Goal: Task Accomplishment & Management: Use online tool/utility

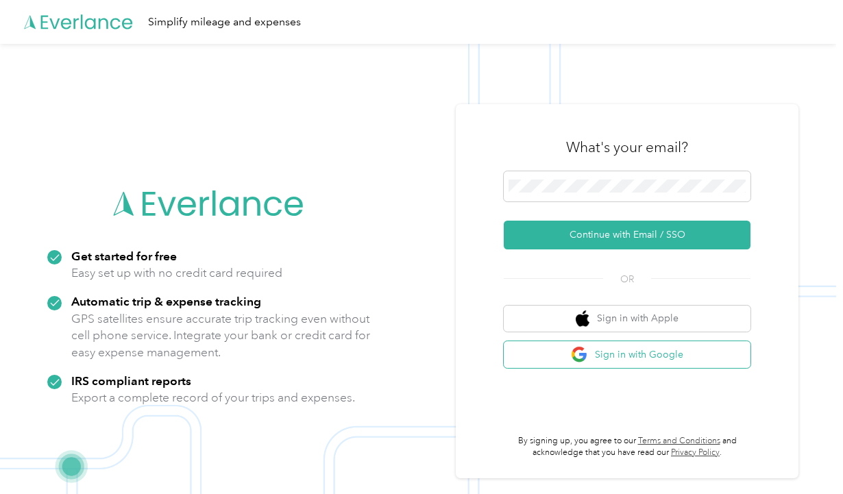
click at [646, 352] on button "Sign in with Google" at bounding box center [627, 354] width 247 height 27
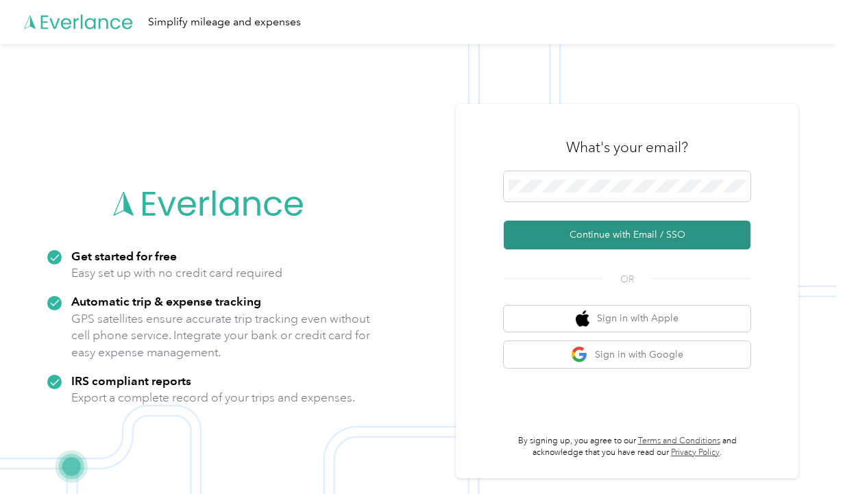
drag, startPoint x: 620, startPoint y: 230, endPoint x: 700, endPoint y: 245, distance: 81.5
click at [625, 232] on button "Continue with Email / SSO" at bounding box center [627, 235] width 247 height 29
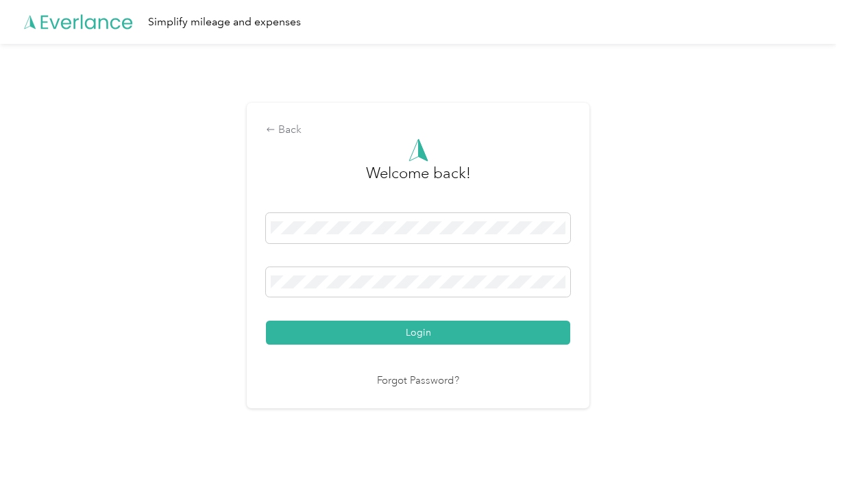
click at [422, 332] on button "Login" at bounding box center [418, 333] width 304 height 24
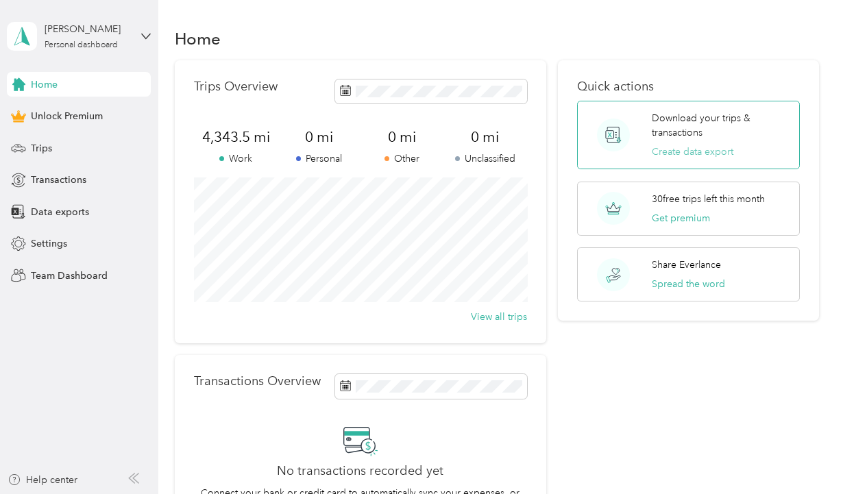
click at [699, 154] on button "Create data export" at bounding box center [693, 152] width 82 height 14
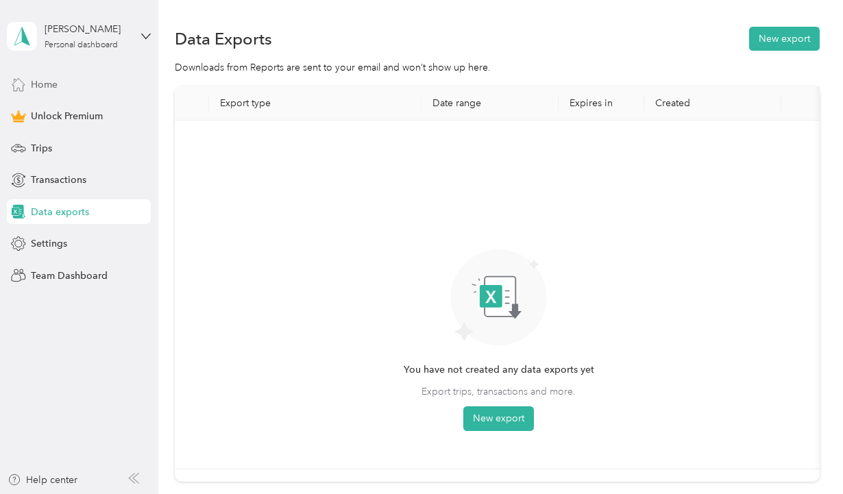
click at [46, 82] on span "Home" at bounding box center [44, 84] width 27 height 14
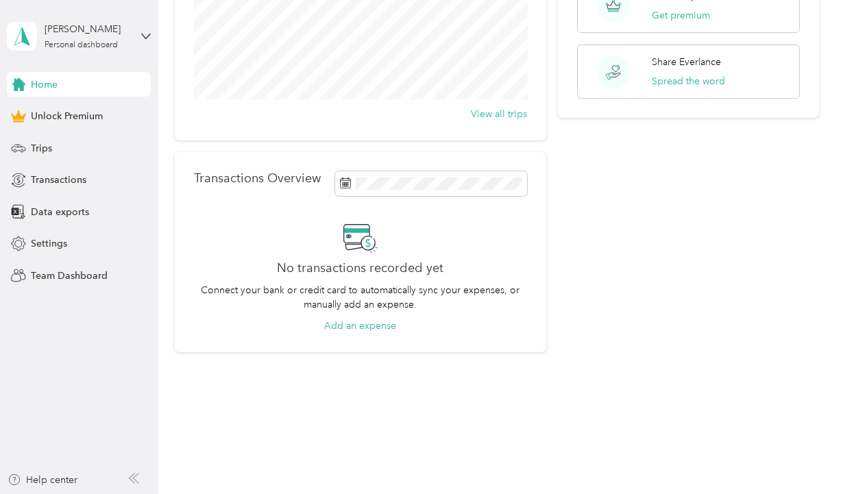
scroll to position [203, 0]
click at [57, 211] on span "Data exports" at bounding box center [60, 212] width 58 height 14
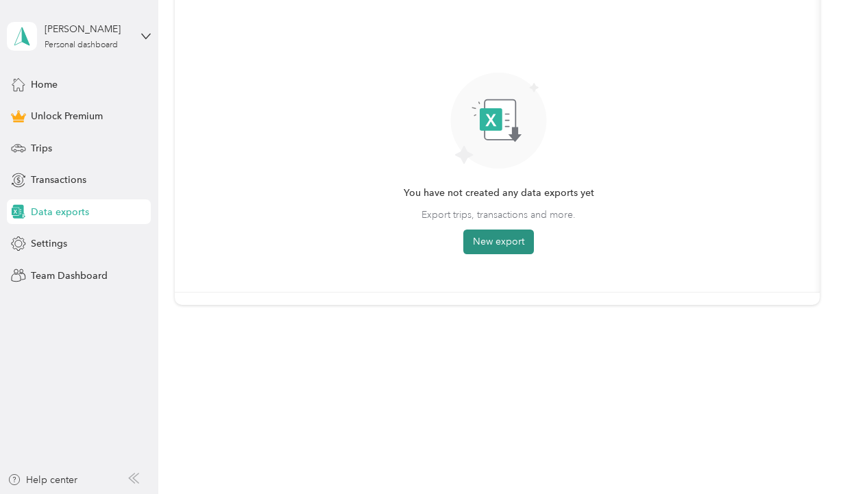
click at [494, 236] on button "New export" at bounding box center [498, 242] width 71 height 25
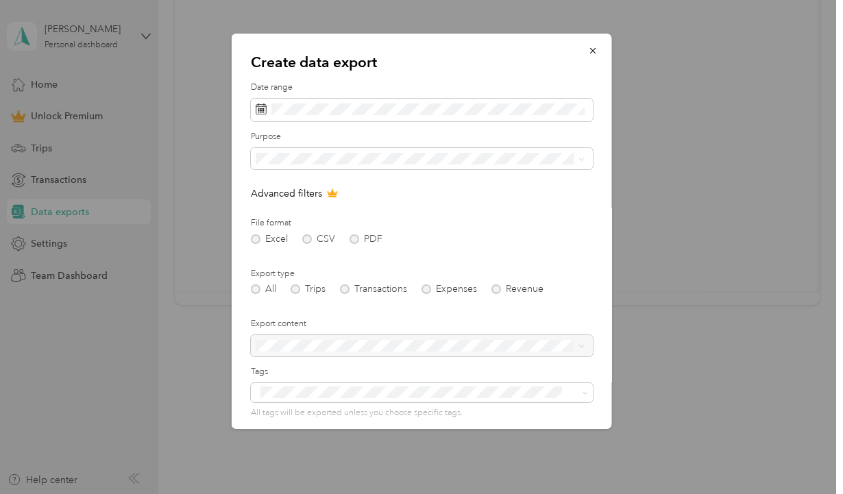
scroll to position [0, 0]
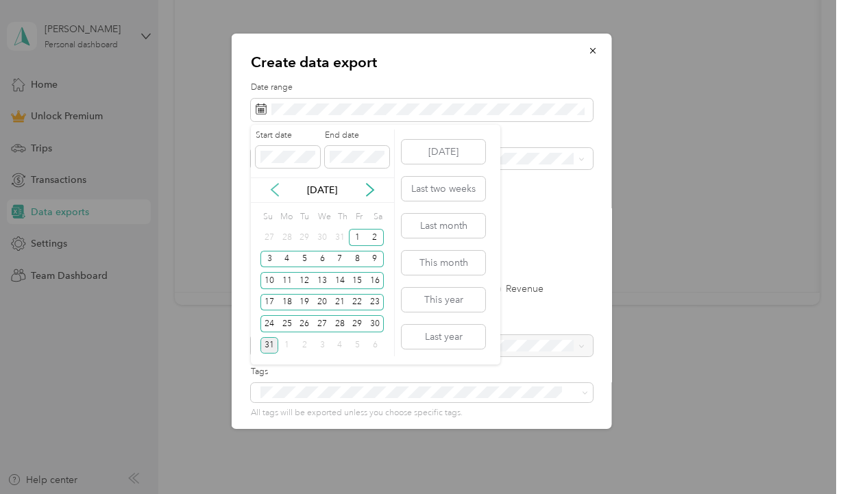
click at [277, 191] on icon at bounding box center [275, 190] width 14 height 14
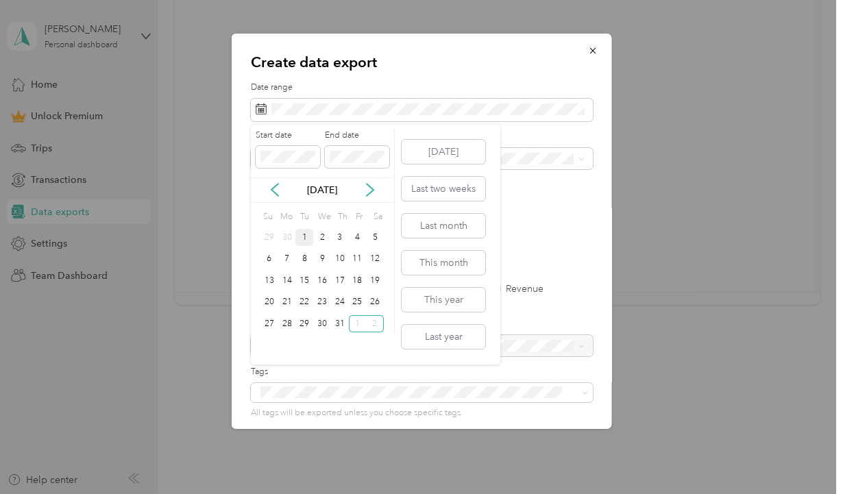
click at [302, 237] on div "1" at bounding box center [304, 237] width 18 height 17
click at [371, 191] on icon at bounding box center [370, 190] width 14 height 14
click at [270, 347] on div "31" at bounding box center [269, 345] width 18 height 17
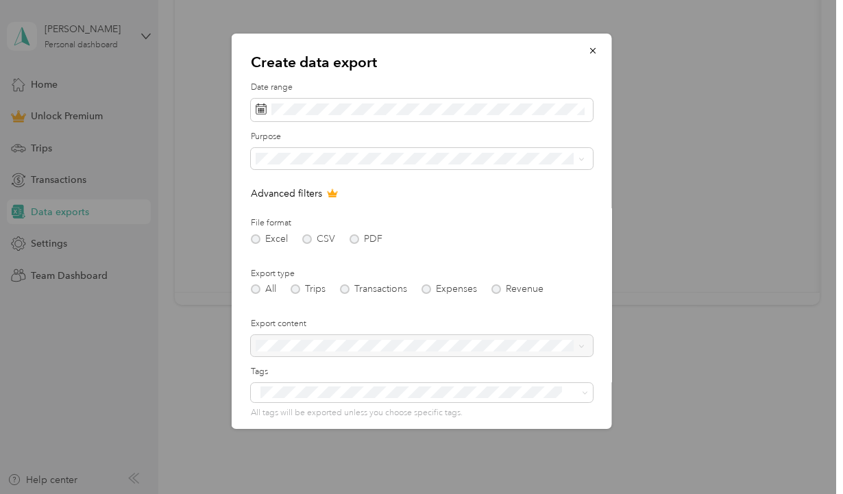
click at [352, 242] on div "Excel CSV PDF" at bounding box center [422, 239] width 342 height 10
click at [296, 293] on div "All Trips Transactions Expenses Revenue" at bounding box center [422, 289] width 342 height 10
click at [292, 294] on div "All Trips Transactions Expenses Revenue" at bounding box center [422, 289] width 342 height 10
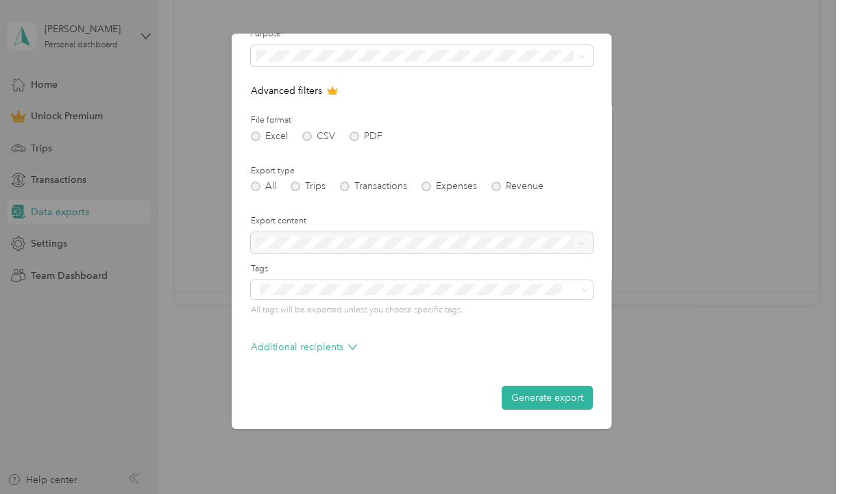
scroll to position [115, 0]
click at [356, 132] on div "Excel CSV PDF" at bounding box center [422, 137] width 342 height 10
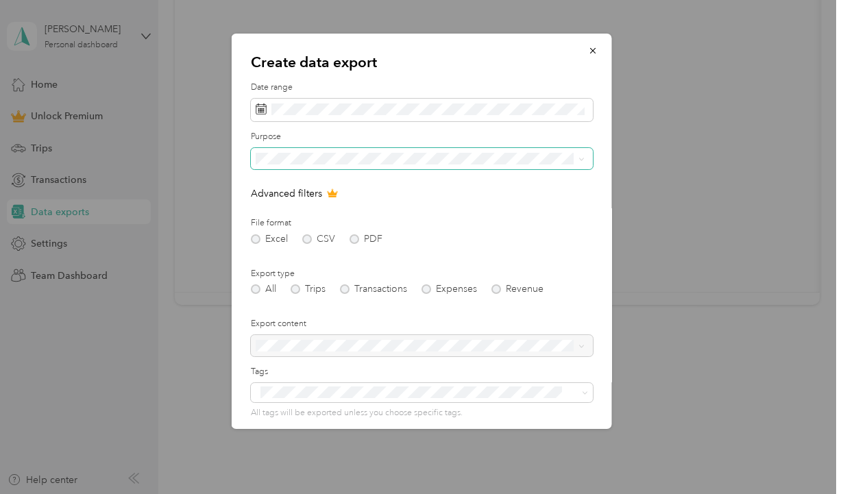
scroll to position [5, 0]
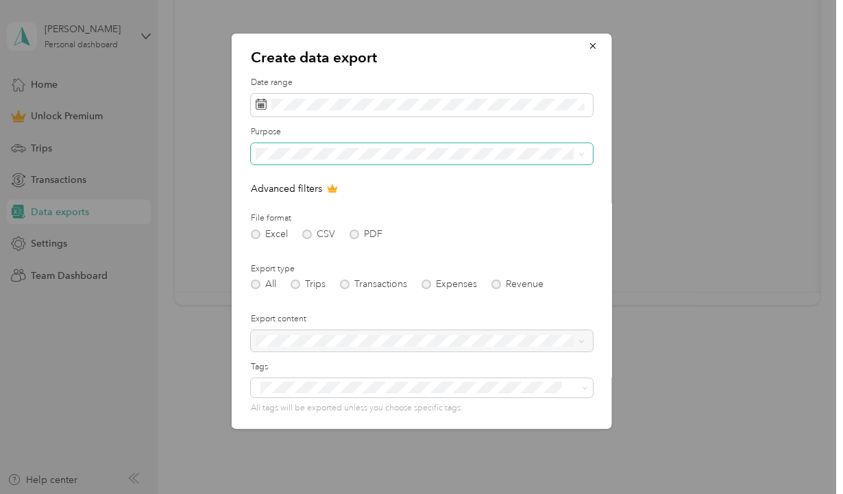
click at [579, 156] on icon at bounding box center [581, 154] width 4 height 3
click at [528, 54] on p "Create data export" at bounding box center [422, 57] width 342 height 19
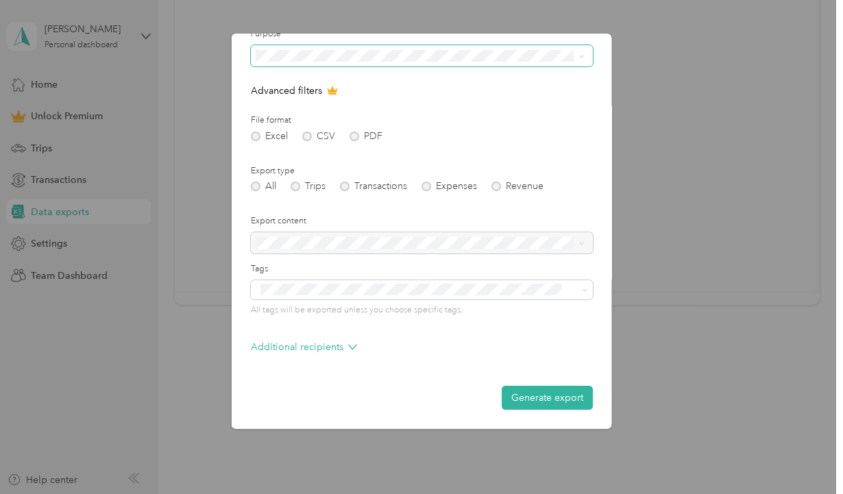
scroll to position [115, 0]
click at [558, 399] on button "Generate export" at bounding box center [547, 398] width 91 height 24
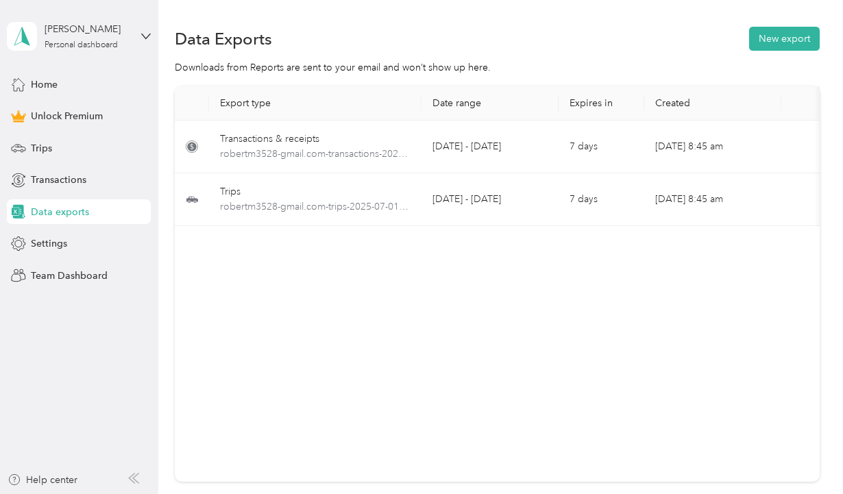
scroll to position [0, 0]
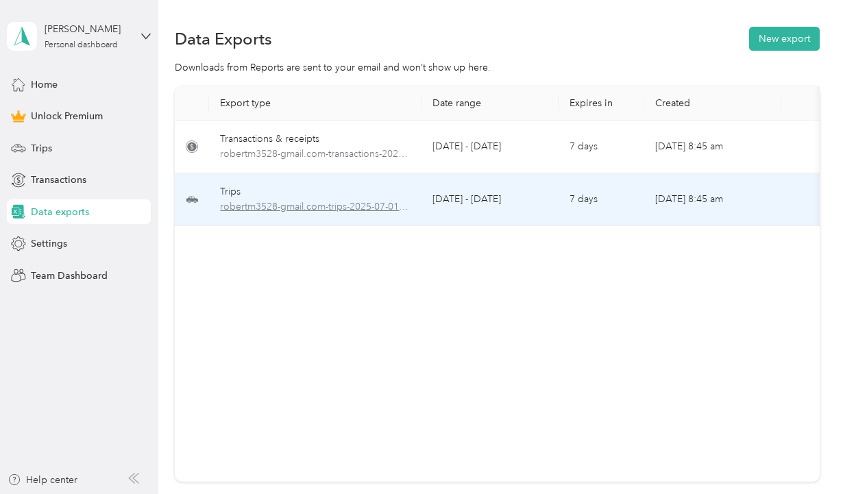
click at [369, 204] on span "robertm3528-gmail.com-trips-2025-07-01-2025-08-31.xlsx" at bounding box center [315, 206] width 191 height 15
click at [461, 204] on td "[DATE] - [DATE]" at bounding box center [490, 199] width 137 height 53
click at [542, 199] on td "[DATE] - [DATE]" at bounding box center [490, 199] width 137 height 53
click at [672, 199] on td "[DATE] 8:45 am" at bounding box center [712, 199] width 137 height 53
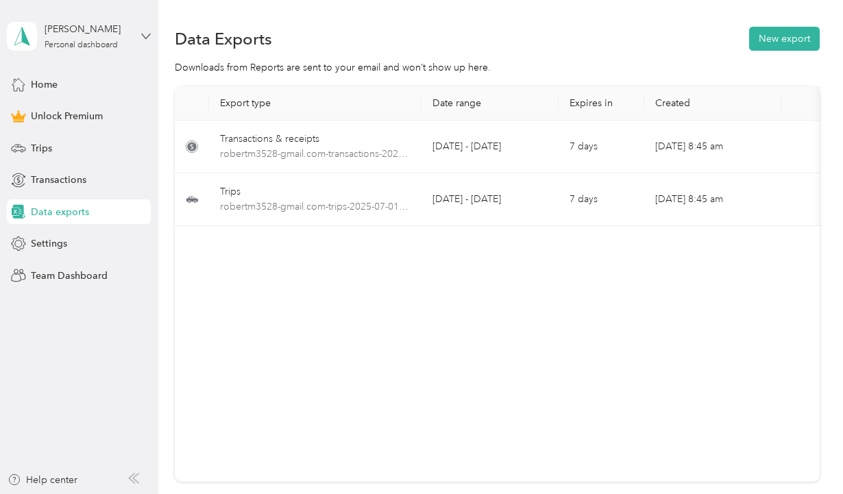
click at [147, 36] on icon at bounding box center [146, 37] width 10 height 10
click at [57, 114] on div "Log out" at bounding box center [151, 113] width 269 height 24
